Goal: Task Accomplishment & Management: Manage account settings

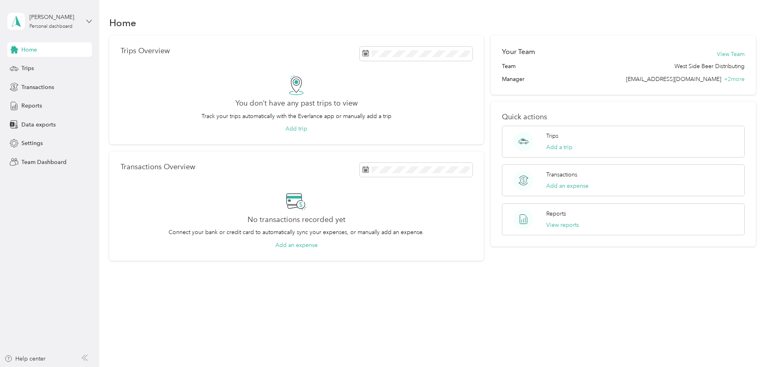
click at [90, 21] on icon at bounding box center [89, 22] width 6 height 6
click at [55, 66] on div "Team dashboard" at bounding box center [36, 66] width 43 height 8
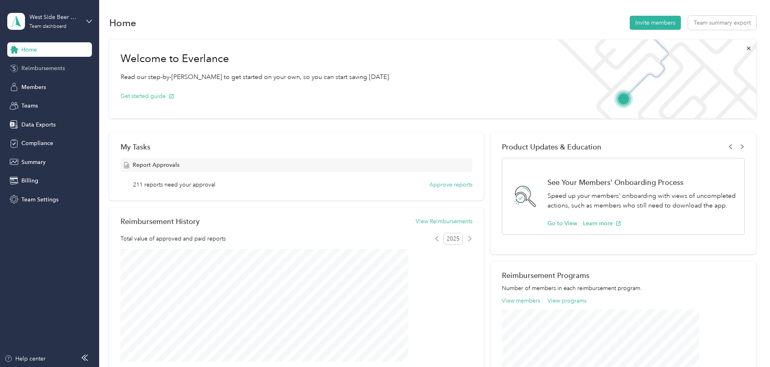
click at [53, 68] on span "Reimbursements" at bounding box center [43, 68] width 44 height 8
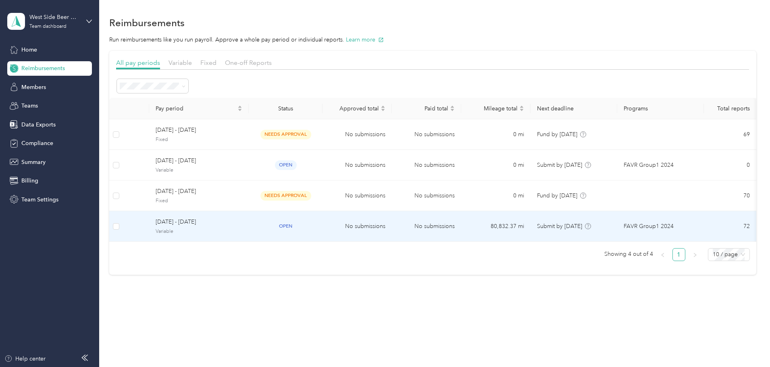
click at [242, 227] on div "[DATE] - [DATE] Variable" at bounding box center [199, 226] width 87 height 17
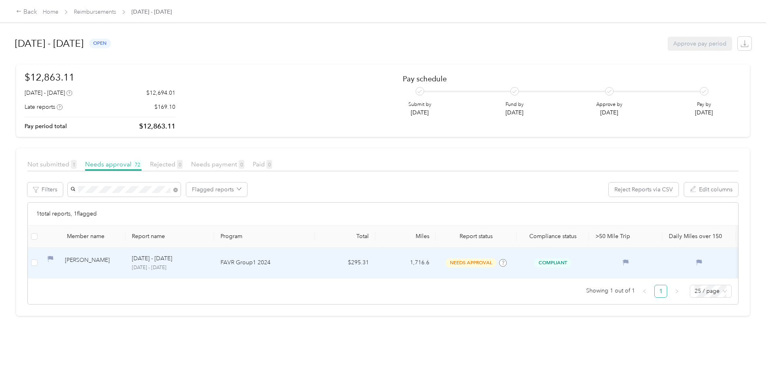
click at [119, 259] on div "[PERSON_NAME]" at bounding box center [92, 263] width 54 height 14
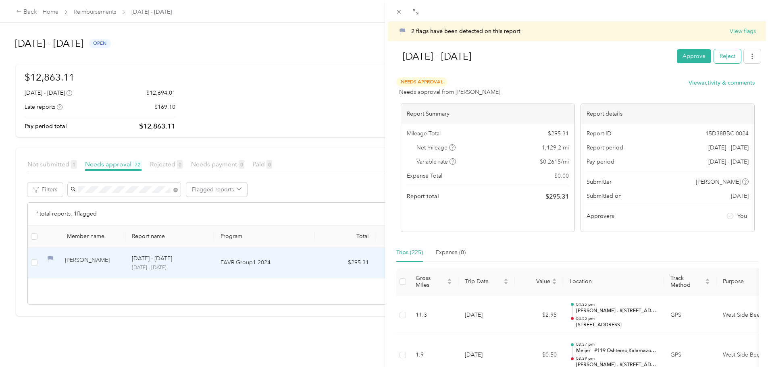
click at [721, 54] on button "Reject" at bounding box center [727, 56] width 27 height 14
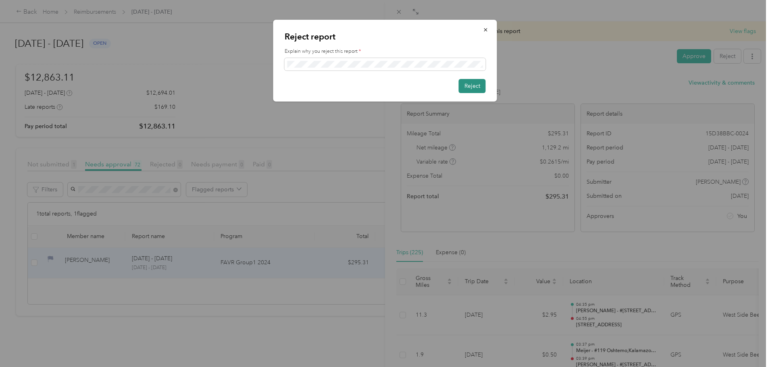
click at [483, 85] on button "Reject" at bounding box center [472, 86] width 27 height 14
